Goal: Browse casually

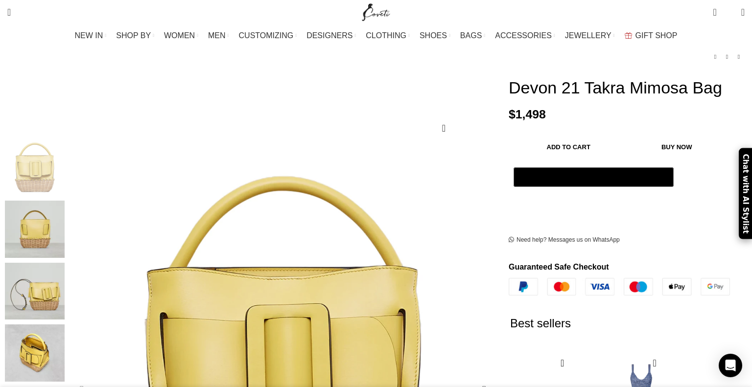
scroll to position [0, 103]
click at [472, 378] on div "Next slide" at bounding box center [484, 390] width 24 height 24
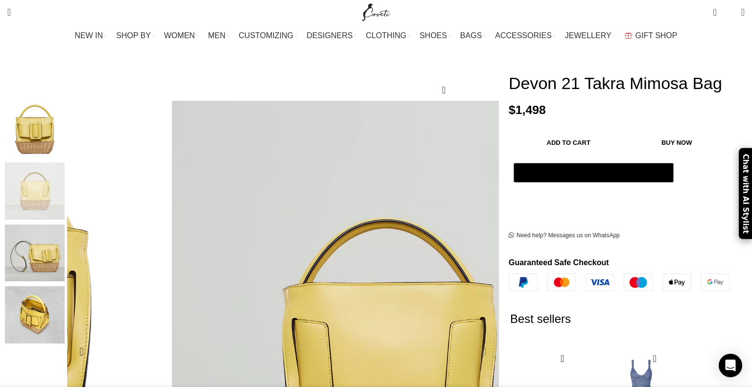
scroll to position [117, 0]
click at [472, 339] on div "Next slide" at bounding box center [484, 351] width 24 height 24
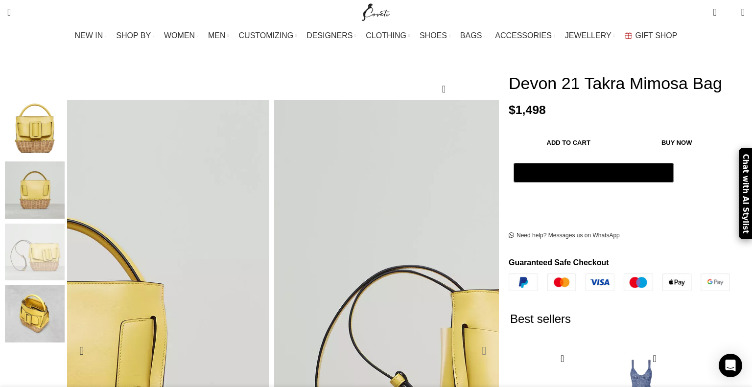
click at [472, 339] on div "Next slide" at bounding box center [484, 351] width 24 height 24
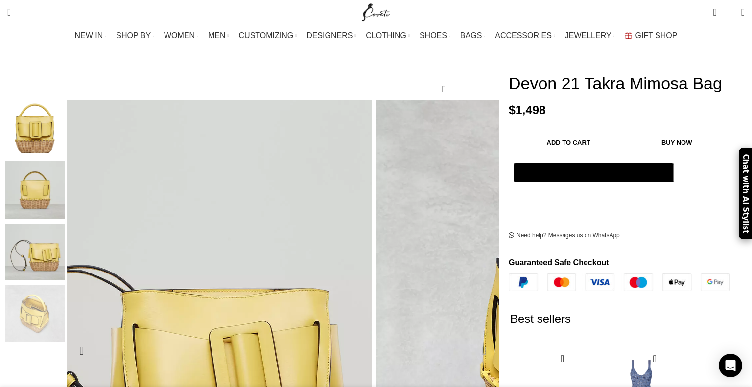
click at [472, 339] on div "Next slide" at bounding box center [484, 351] width 24 height 24
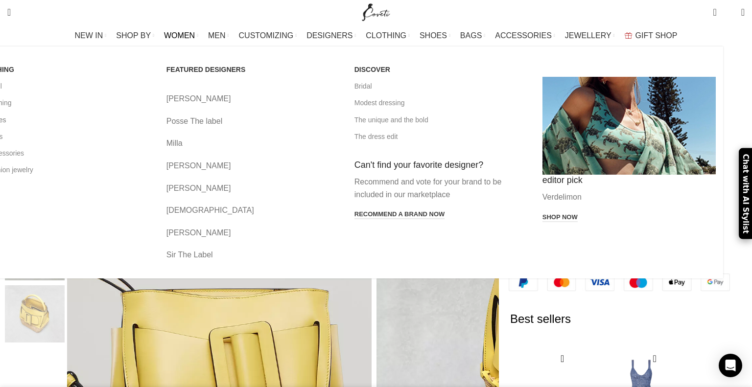
scroll to position [0, 206]
click at [105, 121] on link "All shoes" at bounding box center [64, 120] width 173 height 17
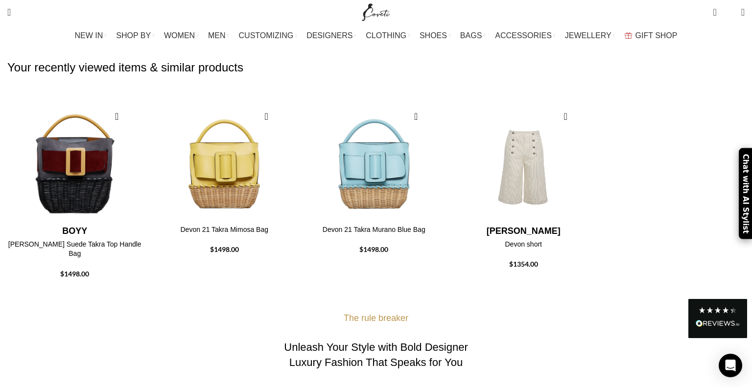
scroll to position [413, 0]
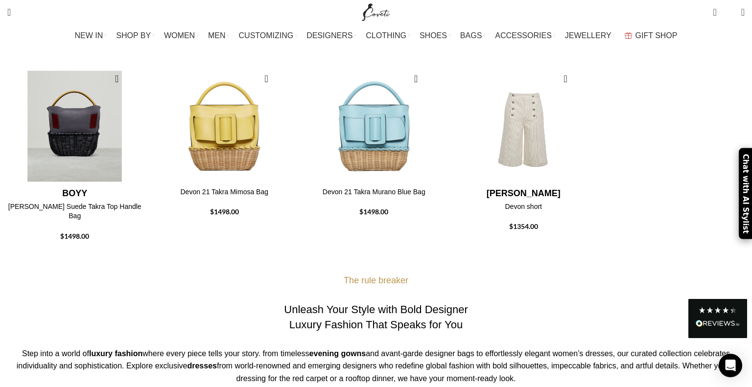
click at [144, 163] on img "1 / 4" at bounding box center [74, 126] width 139 height 121
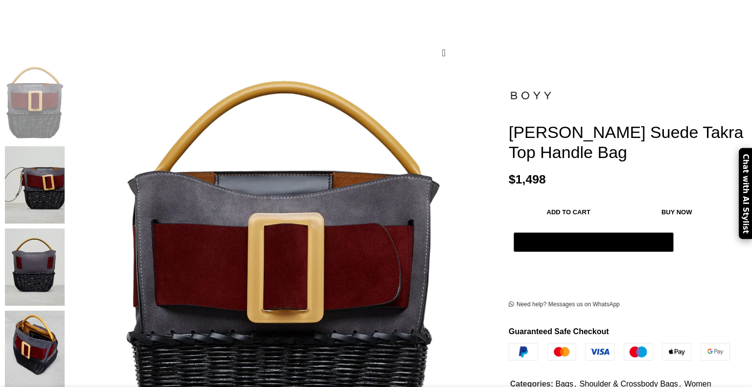
scroll to position [137, 0]
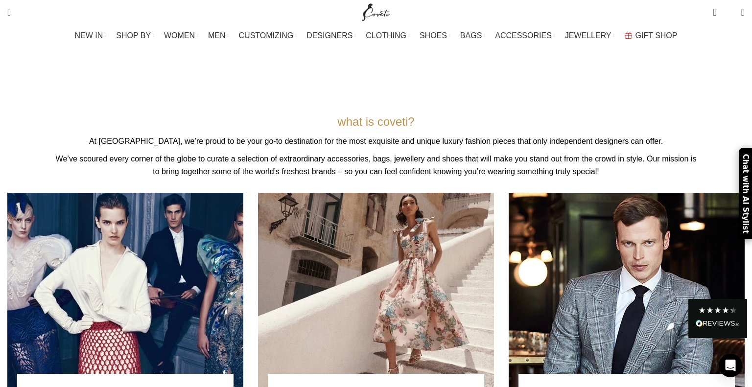
scroll to position [2504, 0]
